Goal: Task Accomplishment & Management: Manage account settings

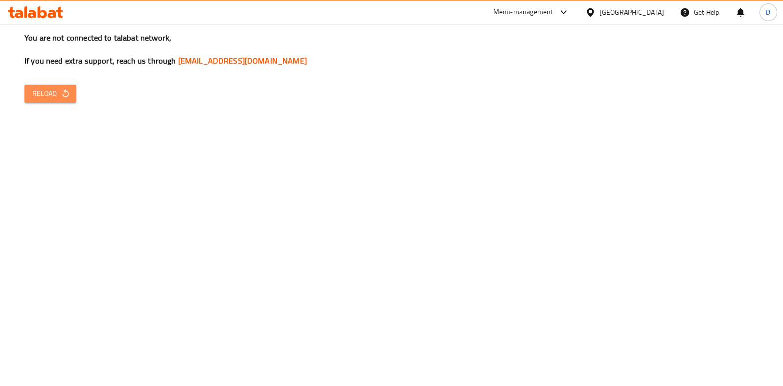
click at [71, 96] on button "Reload" at bounding box center [50, 94] width 52 height 18
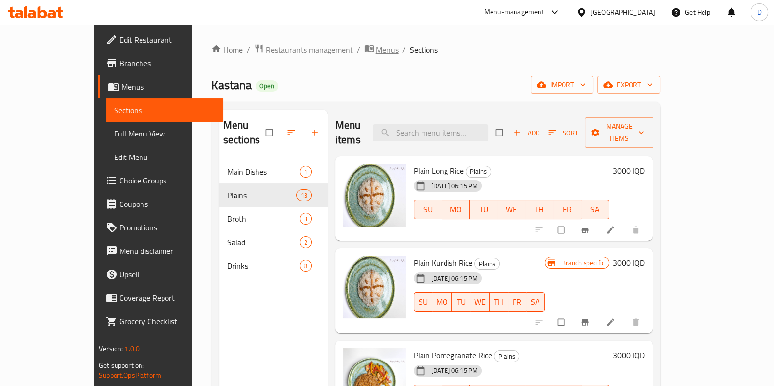
click at [376, 55] on span "Menus" at bounding box center [387, 50] width 23 height 12
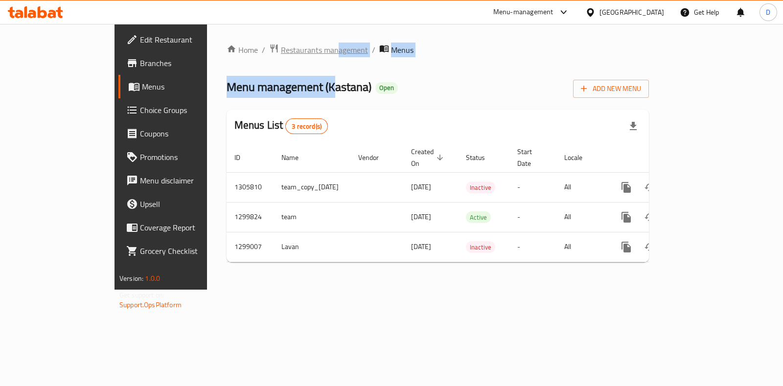
drag, startPoint x: 262, startPoint y: 61, endPoint x: 261, endPoint y: 48, distance: 12.8
click at [261, 48] on div "Home / Restaurants management / Menus Menu management ( Kastana ) Open Add New …" at bounding box center [438, 157] width 422 height 227
click at [281, 48] on span "Restaurants management" at bounding box center [324, 50] width 87 height 12
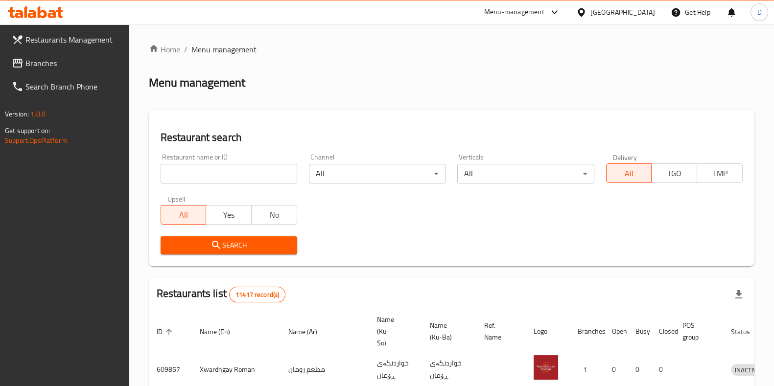
click at [261, 179] on div "Home / Menu management Menu management Restaurant search Restaurant name or ID …" at bounding box center [451, 361] width 605 height 635
click at [261, 179] on input "search" at bounding box center [228, 174] width 137 height 20
click button "Search" at bounding box center [228, 245] width 137 height 18
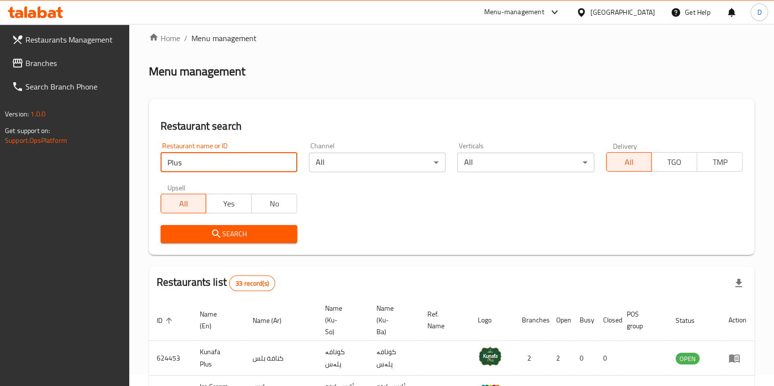
scroll to position [11, 0]
click at [169, 160] on input "Plus" at bounding box center [228, 163] width 137 height 20
type input "Shawarma Plus"
click button "Search" at bounding box center [228, 235] width 137 height 18
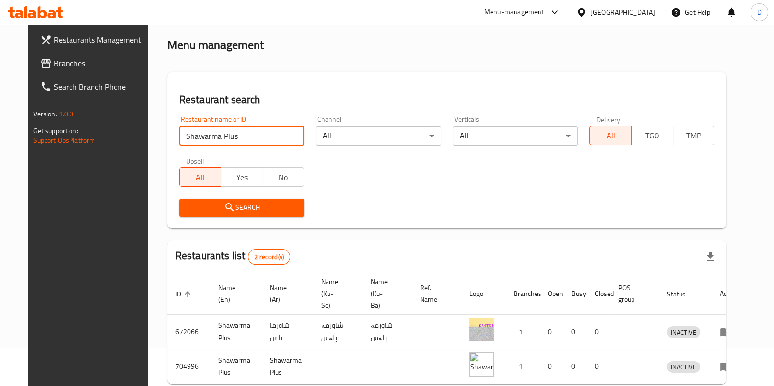
scroll to position [77, 0]
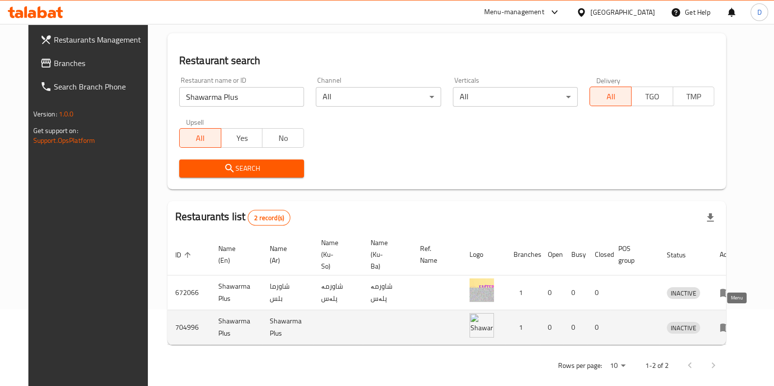
click at [731, 321] on icon "enhanced table" at bounding box center [725, 327] width 12 height 12
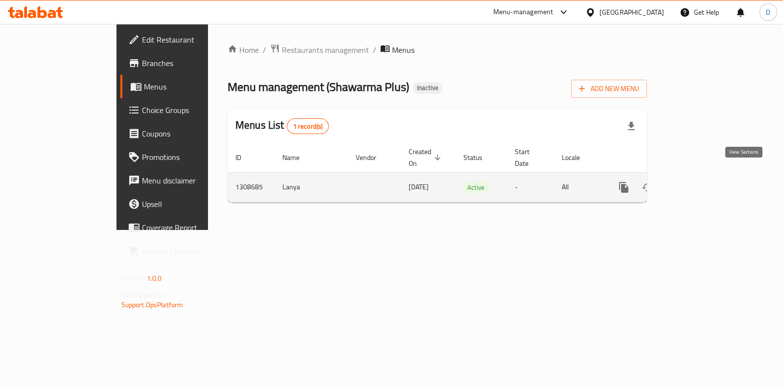
click at [706, 182] on link "enhanced table" at bounding box center [694, 187] width 23 height 23
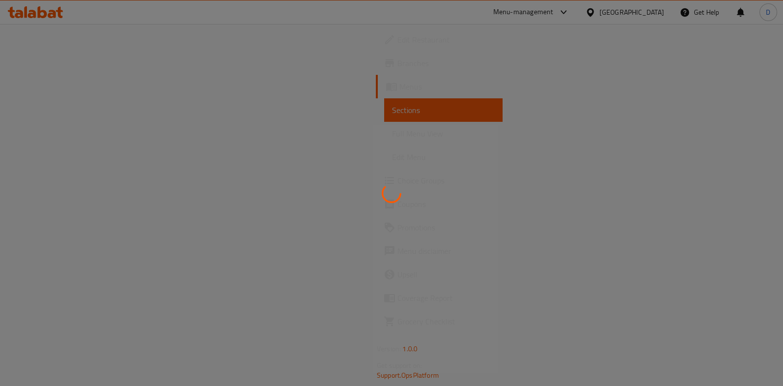
click at [749, 182] on div at bounding box center [391, 193] width 783 height 386
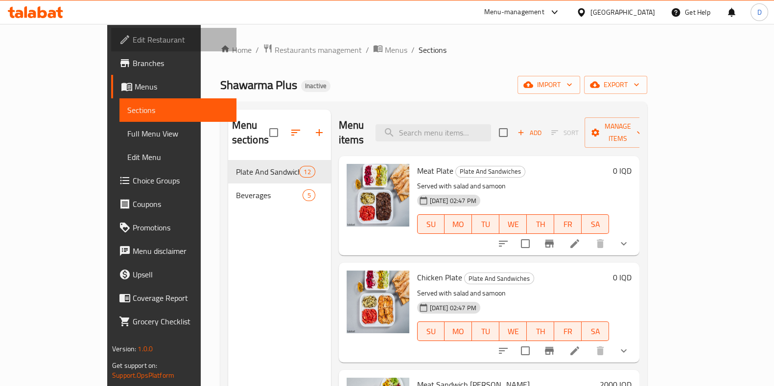
click at [133, 38] on span "Edit Restaurant" at bounding box center [181, 40] width 96 height 12
